Goal: Information Seeking & Learning: Understand process/instructions

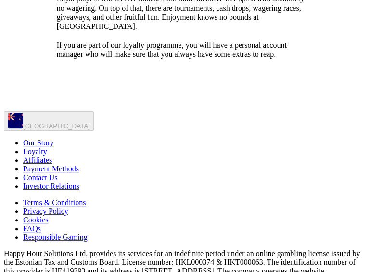
click at [79, 165] on span "Payment Methods" at bounding box center [51, 169] width 56 height 8
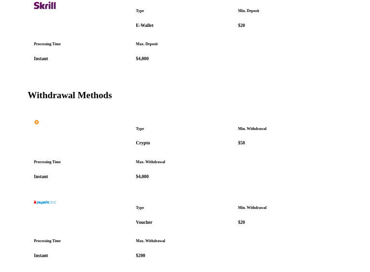
scroll to position [968, 0]
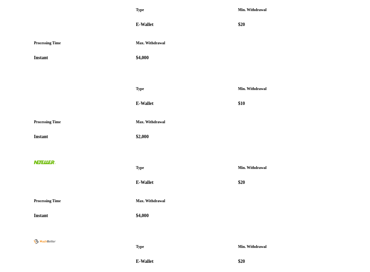
scroll to position [1160, 0]
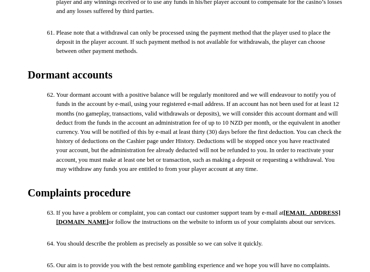
scroll to position [4226, 0]
